Goal: Information Seeking & Learning: Stay updated

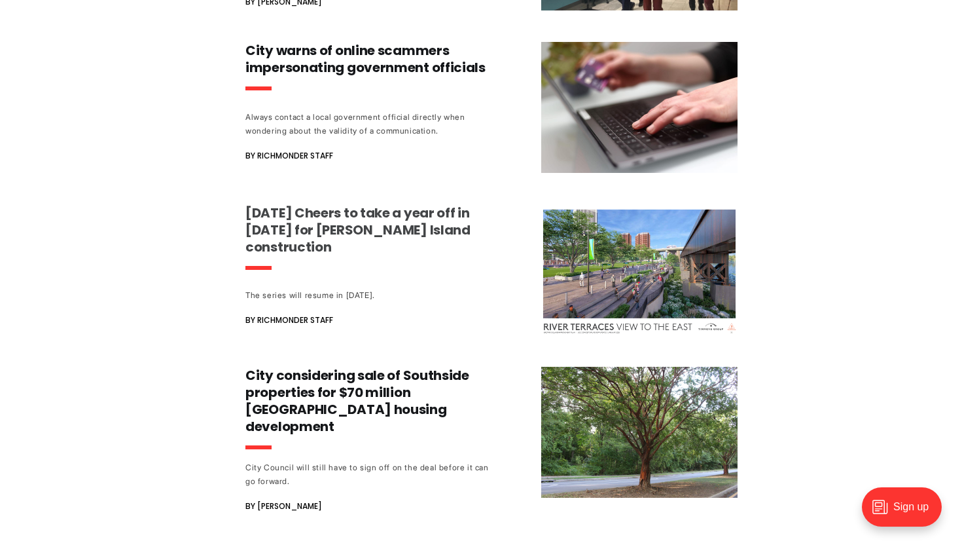
scroll to position [4135, 0]
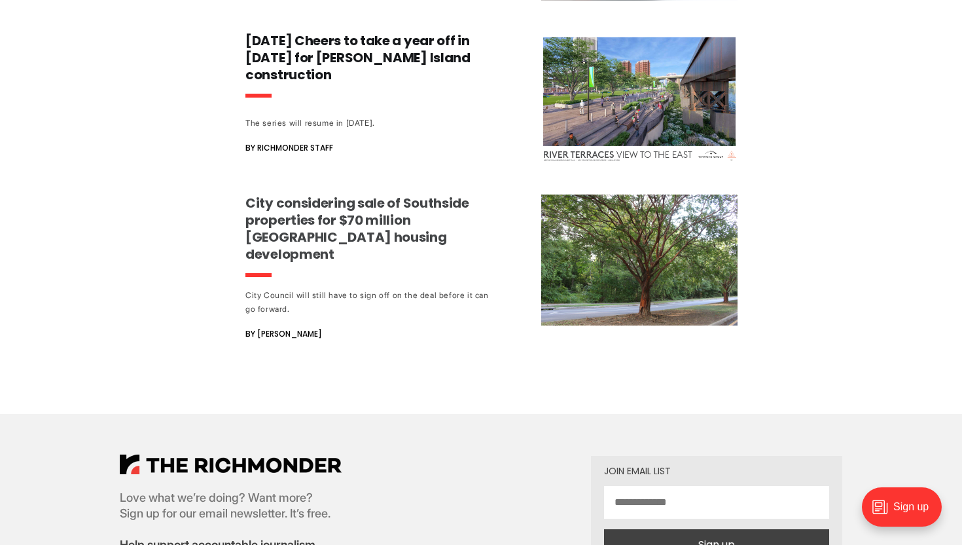
click at [353, 194] on h3 "City considering sale of Southside properties for $70 million [GEOGRAPHIC_DATA]…" at bounding box center [368, 228] width 244 height 68
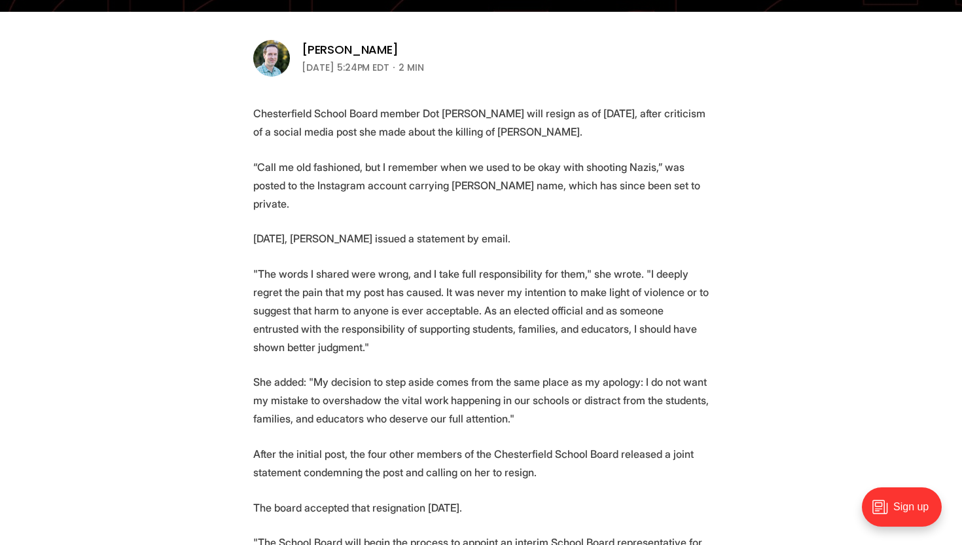
scroll to position [425, 0]
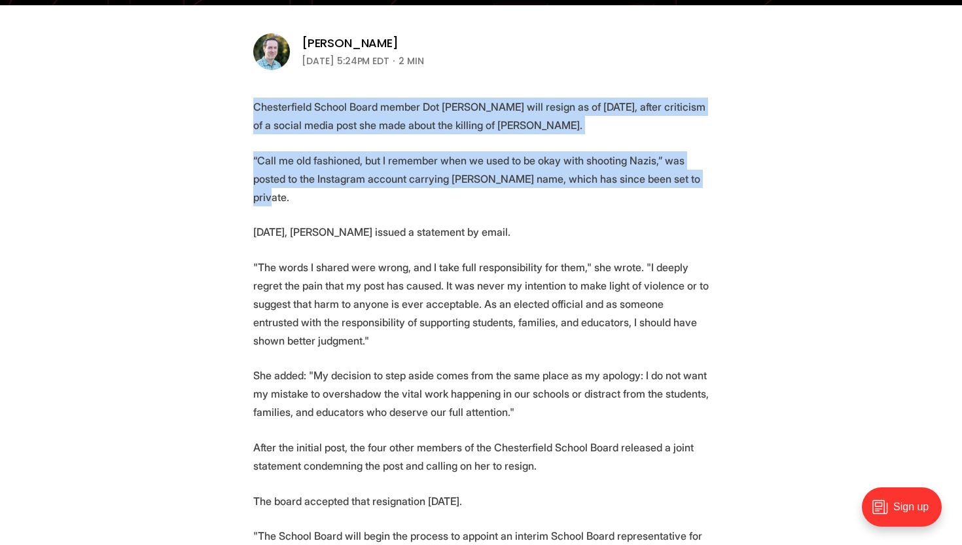
drag, startPoint x: 354, startPoint y: 203, endPoint x: 254, endPoint y: 108, distance: 137.5
drag, startPoint x: 516, startPoint y: 226, endPoint x: 251, endPoint y: 97, distance: 294.3
click at [251, 97] on article "Local News Update: Chesterfield School Board member resigns after uproar over s…" at bounding box center [481, 483] width 962 height 1816
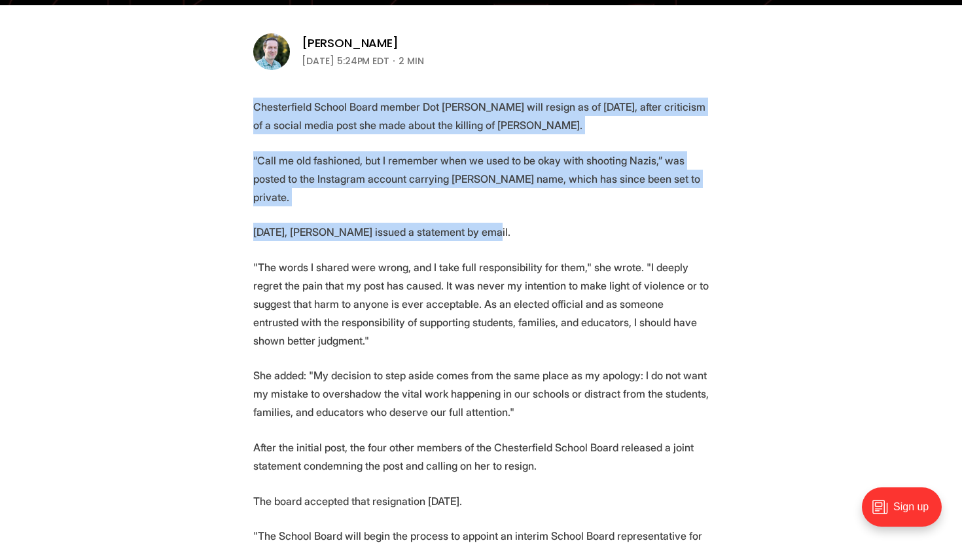
copy section "Chesterfield School Board member Dot Heffron will resign as of Dec. 31, after c…"
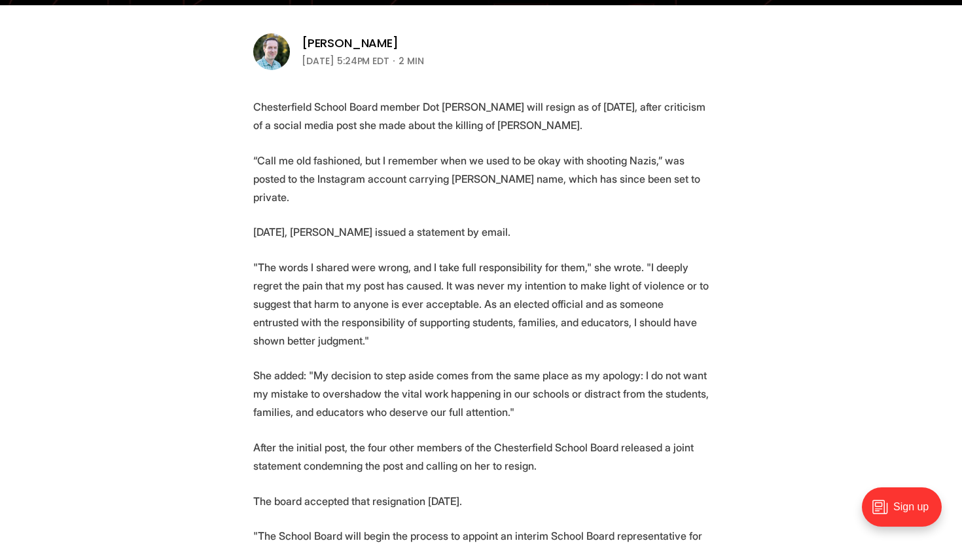
click at [538, 297] on p ""The words I shared were wrong, and I take full responsibility for them," she w…" at bounding box center [481, 304] width 456 height 92
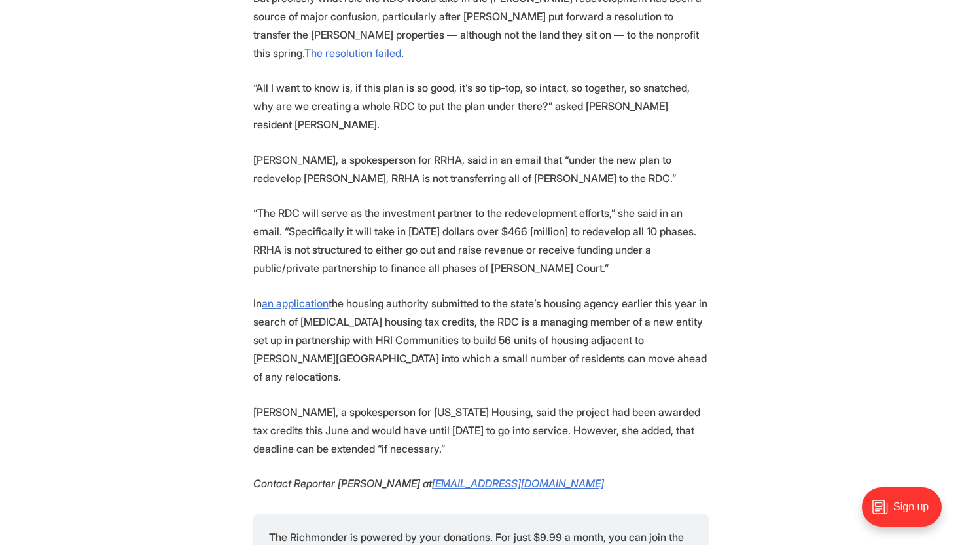
scroll to position [4664, 0]
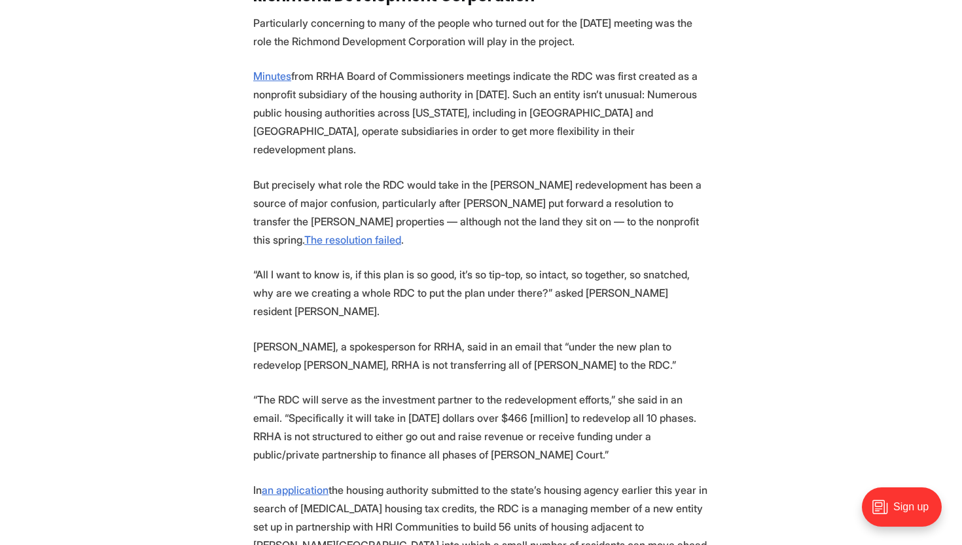
click at [528, 320] on p "“All I want to know is, if this plan is so good, it’s so tip-top, so intact, so…" at bounding box center [481, 292] width 456 height 55
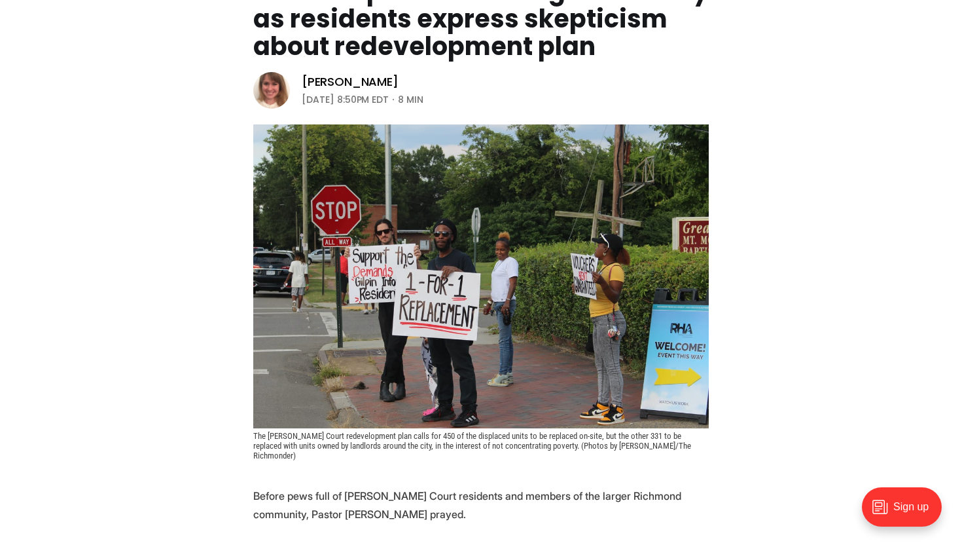
scroll to position [0, 0]
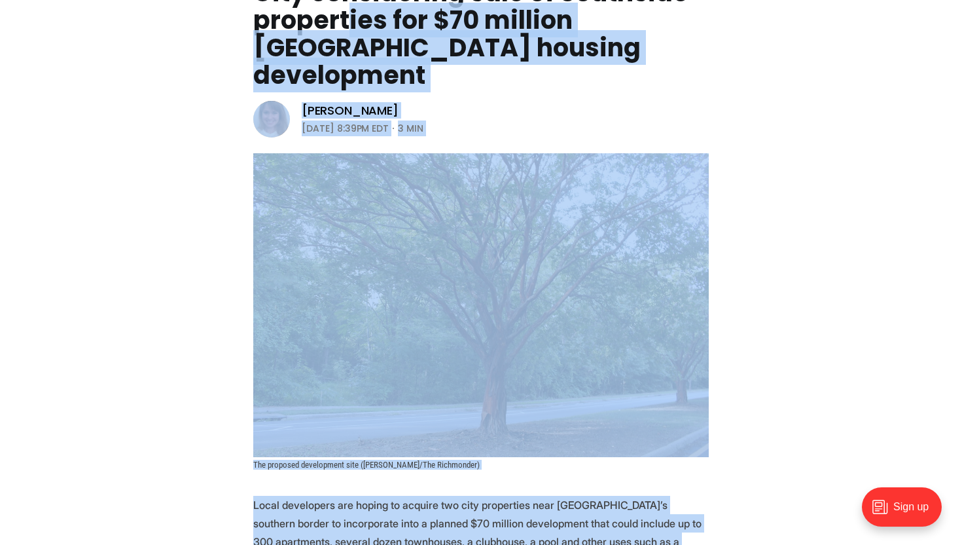
scroll to position [120, 0]
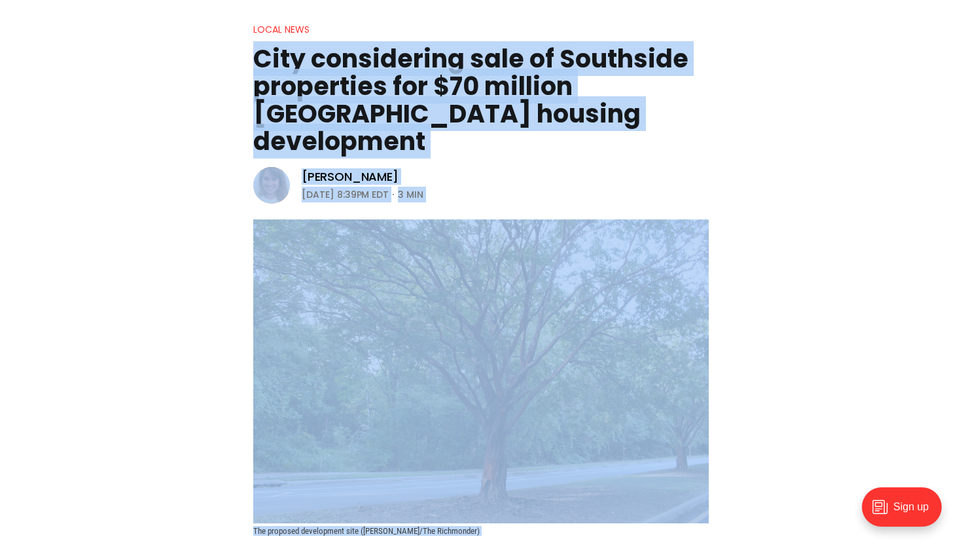
drag, startPoint x: 605, startPoint y: 437, endPoint x: 246, endPoint y: 68, distance: 514.9
copy article "City considering sale of Southside properties for $70 million Belmont Road hous…"
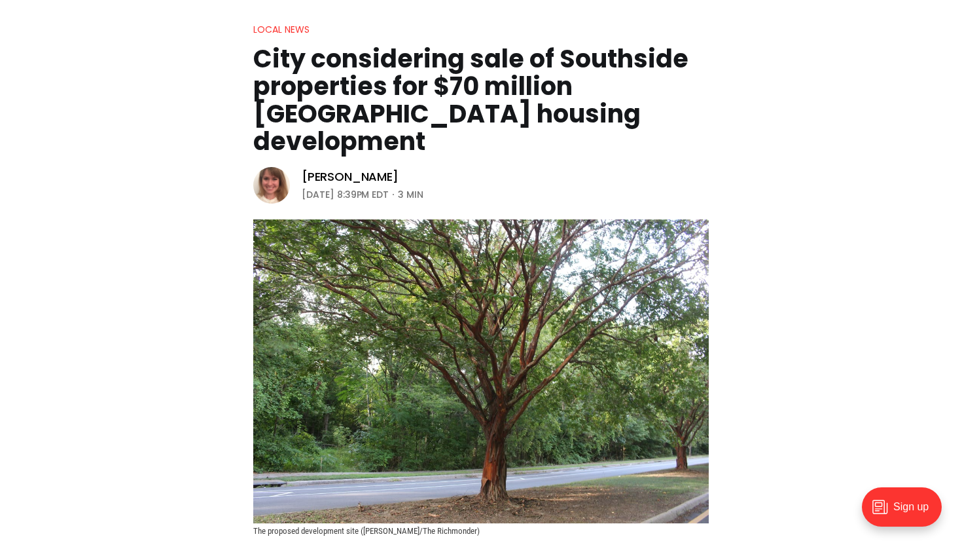
click at [667, 30] on header "Local News City considering sale of Southside properties for $70 million Belmon…" at bounding box center [481, 279] width 962 height 514
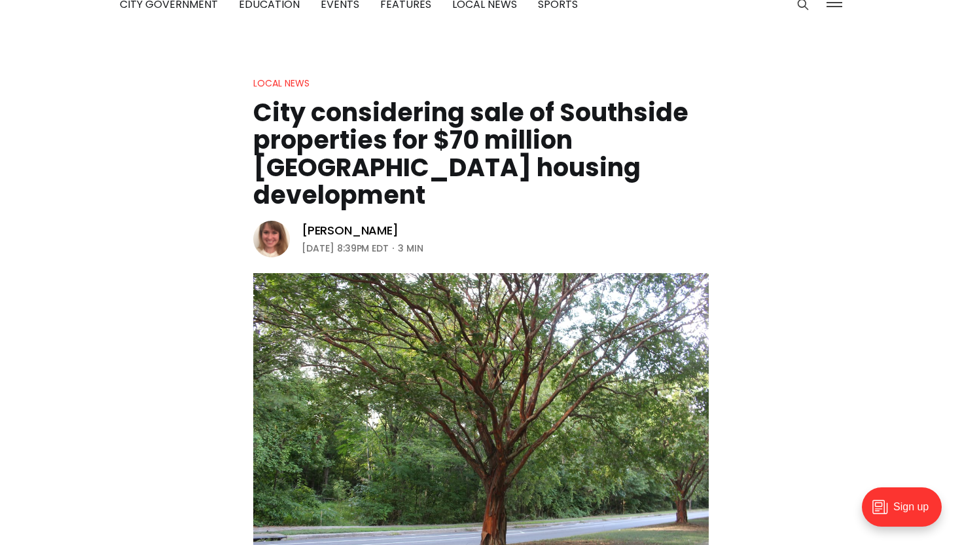
scroll to position [0, 0]
